Goal: Use online tool/utility: Use online tool/utility

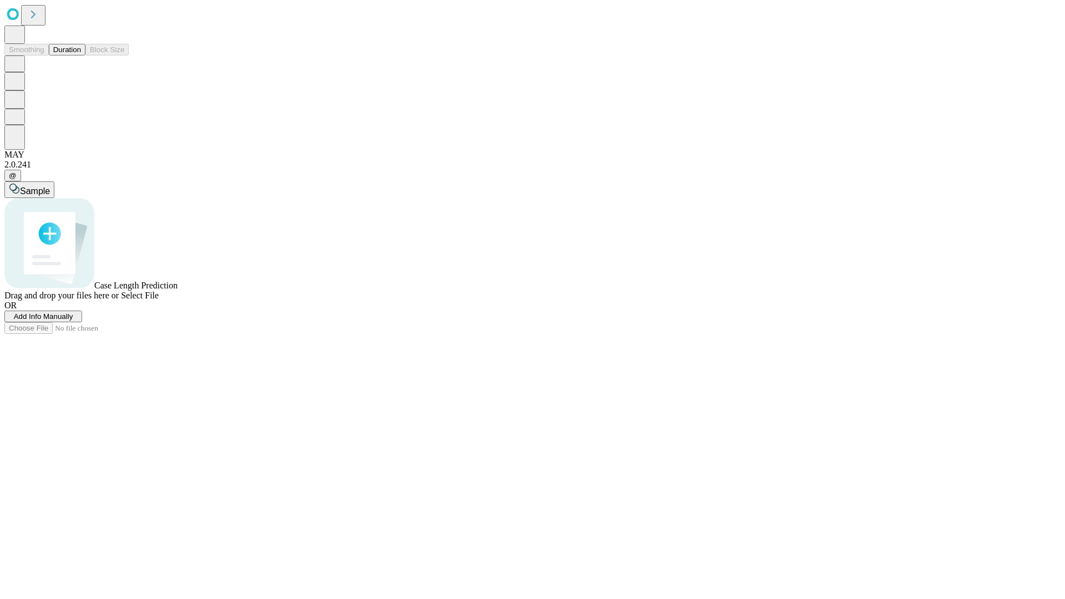
click at [73, 321] on span "Add Info Manually" at bounding box center [43, 316] width 59 height 8
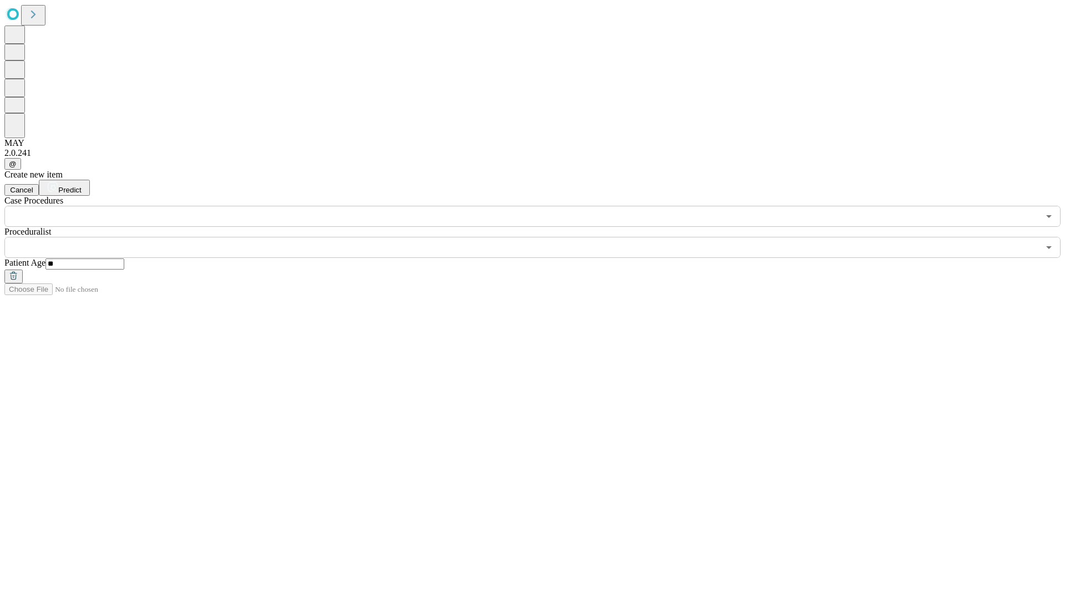
type input "**"
click at [540, 237] on input "text" at bounding box center [521, 247] width 1035 height 21
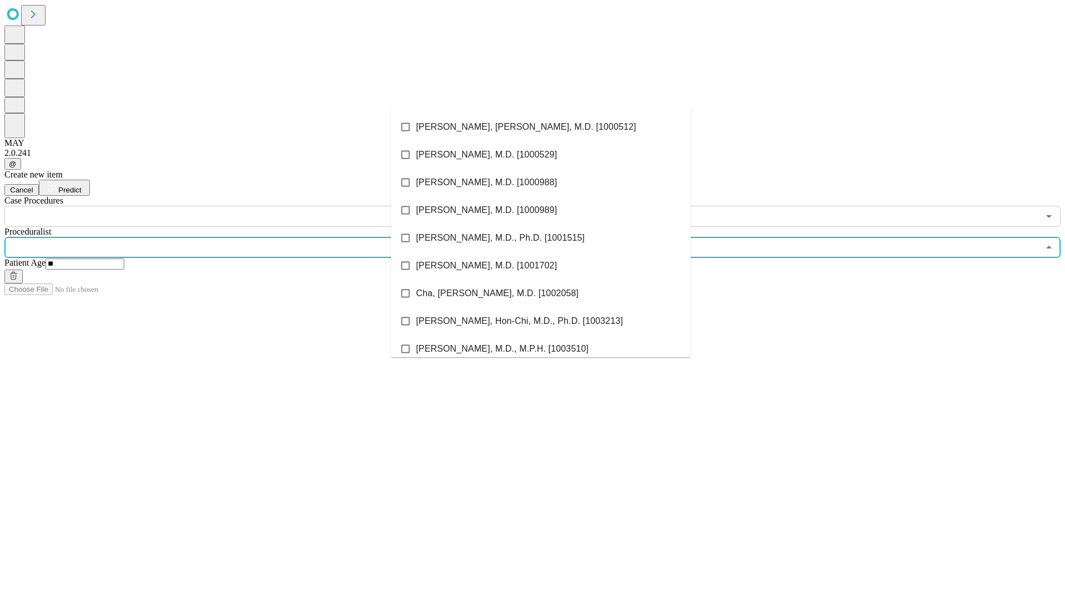
click at [541, 127] on li "[PERSON_NAME], [PERSON_NAME], M.D. [1000512]" at bounding box center [541, 127] width 300 height 28
click at [233, 206] on input "text" at bounding box center [521, 216] width 1035 height 21
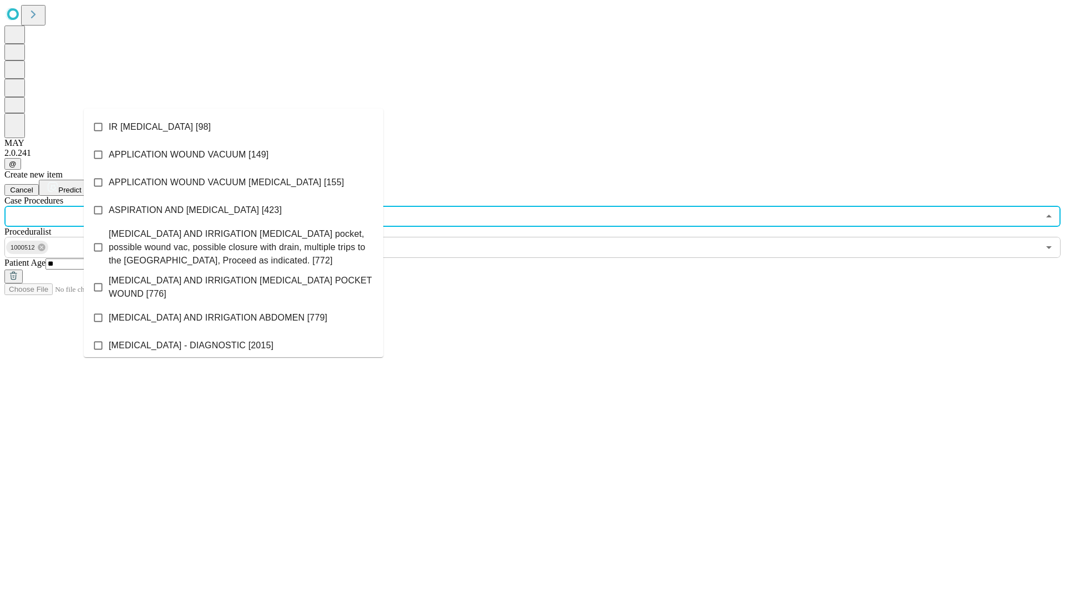
click at [234, 127] on li "IR [MEDICAL_DATA] [98]" at bounding box center [234, 127] width 300 height 28
click at [81, 186] on span "Predict" at bounding box center [69, 190] width 23 height 8
